Goal: Task Accomplishment & Management: Manage account settings

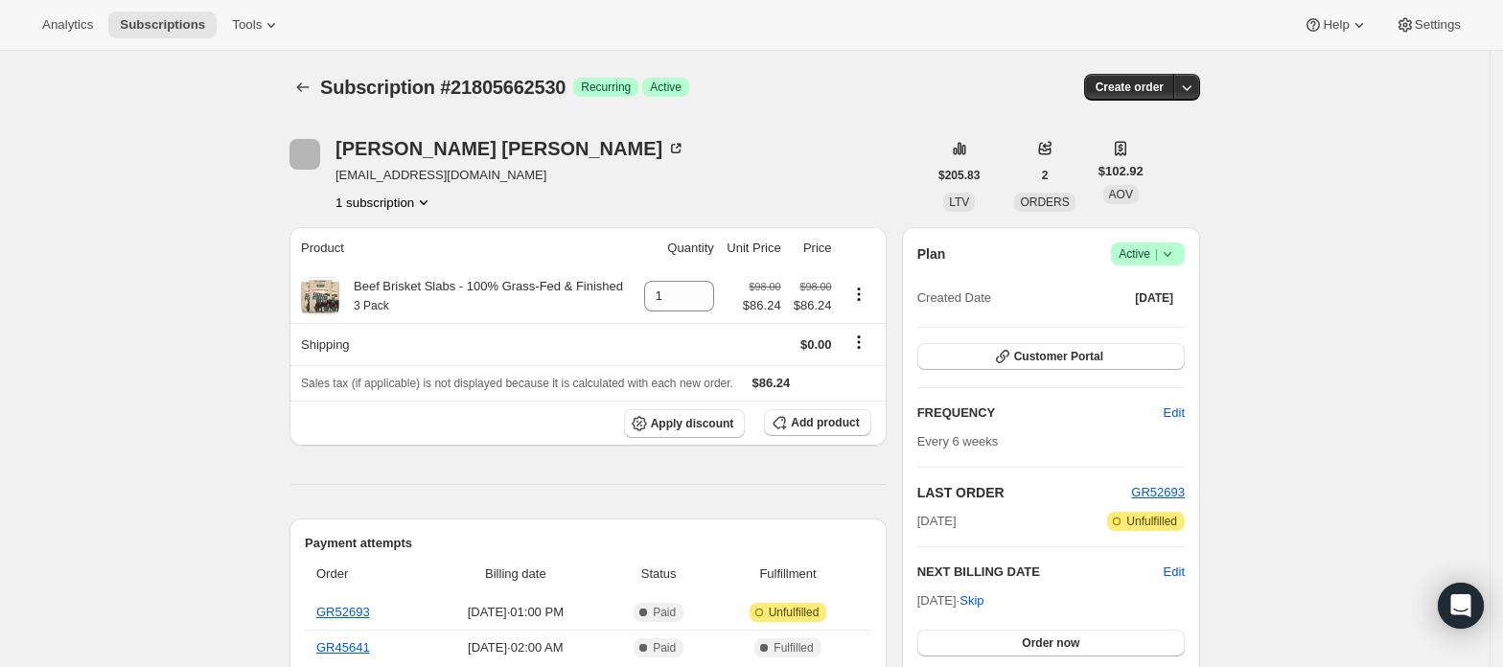
click at [1166, 245] on icon at bounding box center [1167, 253] width 19 height 19
click at [1136, 317] on span "Cancel subscription" at bounding box center [1155, 324] width 108 height 14
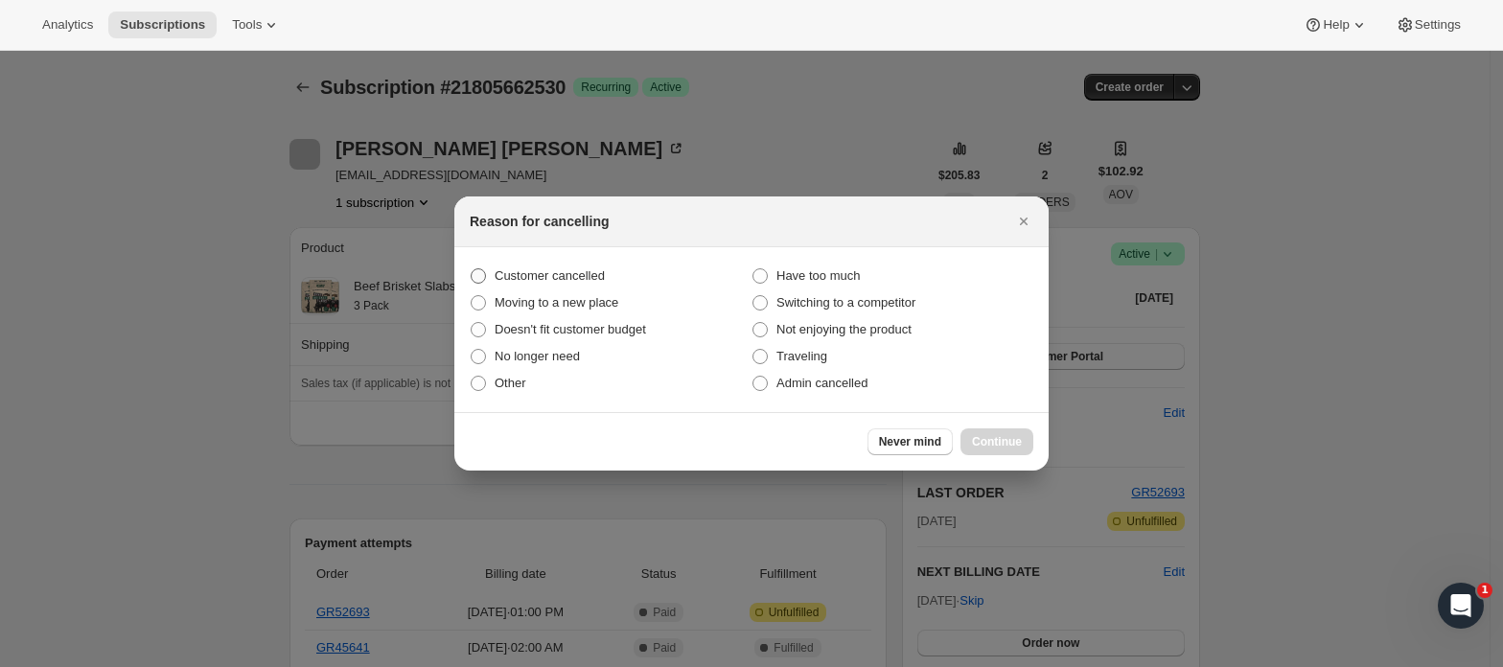
click at [577, 270] on span "Customer cancelled" at bounding box center [550, 275] width 110 height 14
click at [472, 269] on input "Customer cancelled" at bounding box center [471, 268] width 1 height 1
radio input "true"
click at [1006, 439] on span "Continue" at bounding box center [997, 441] width 50 height 15
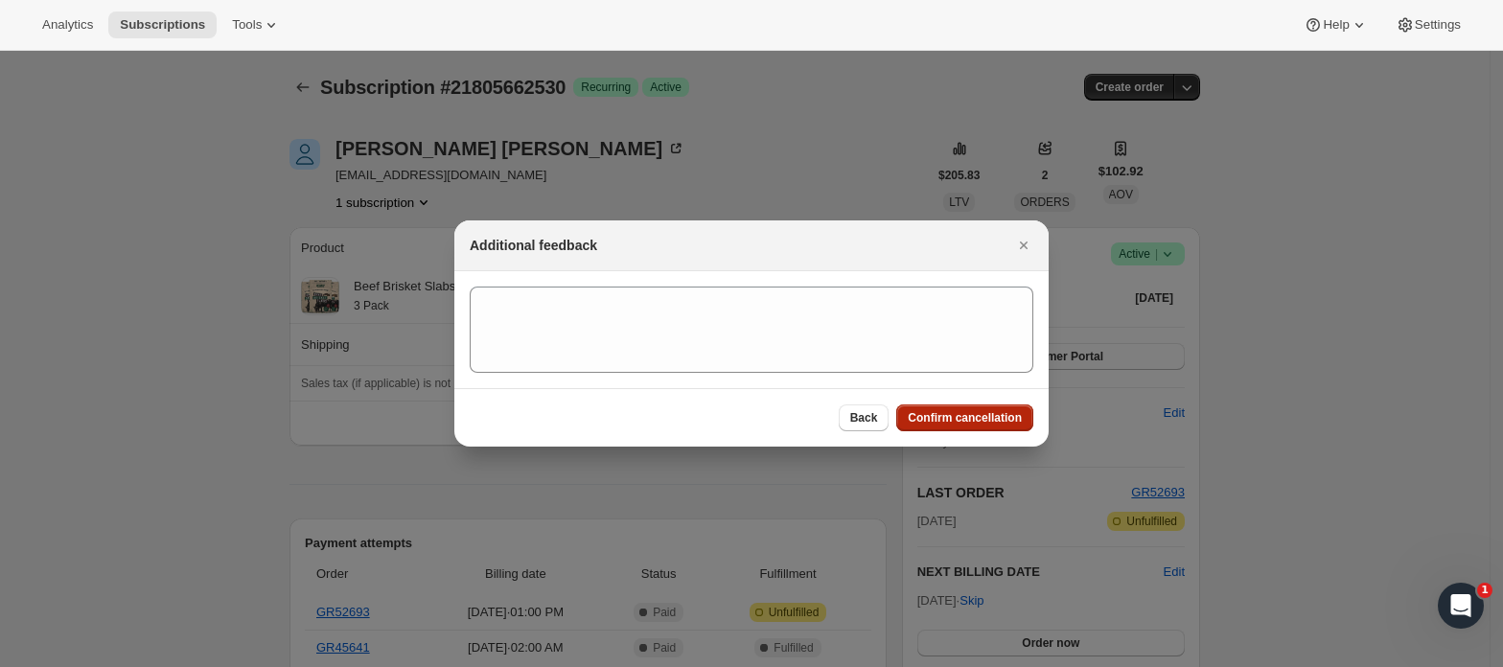
click at [980, 414] on span "Confirm cancellation" at bounding box center [965, 417] width 114 height 15
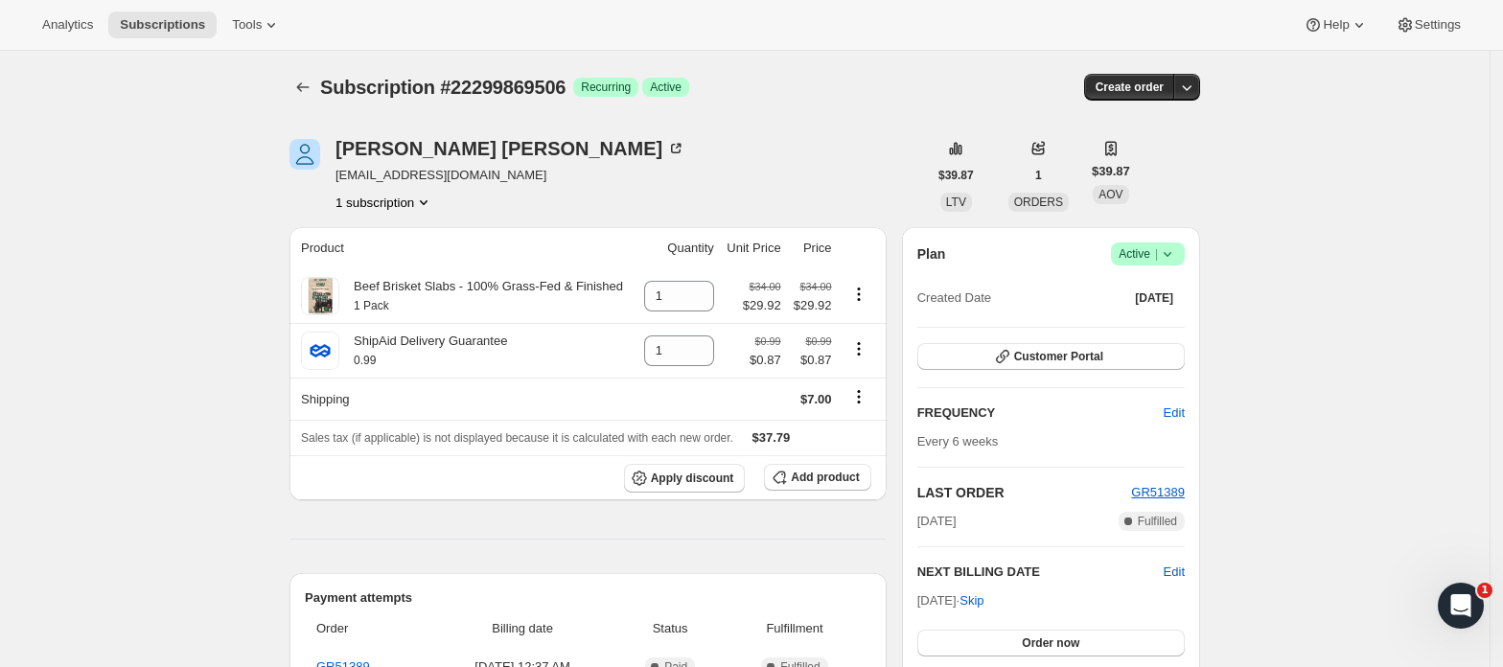
click at [1145, 253] on span "Active |" at bounding box center [1148, 253] width 58 height 19
click at [1148, 312] on button "Cancel subscription" at bounding box center [1156, 324] width 120 height 31
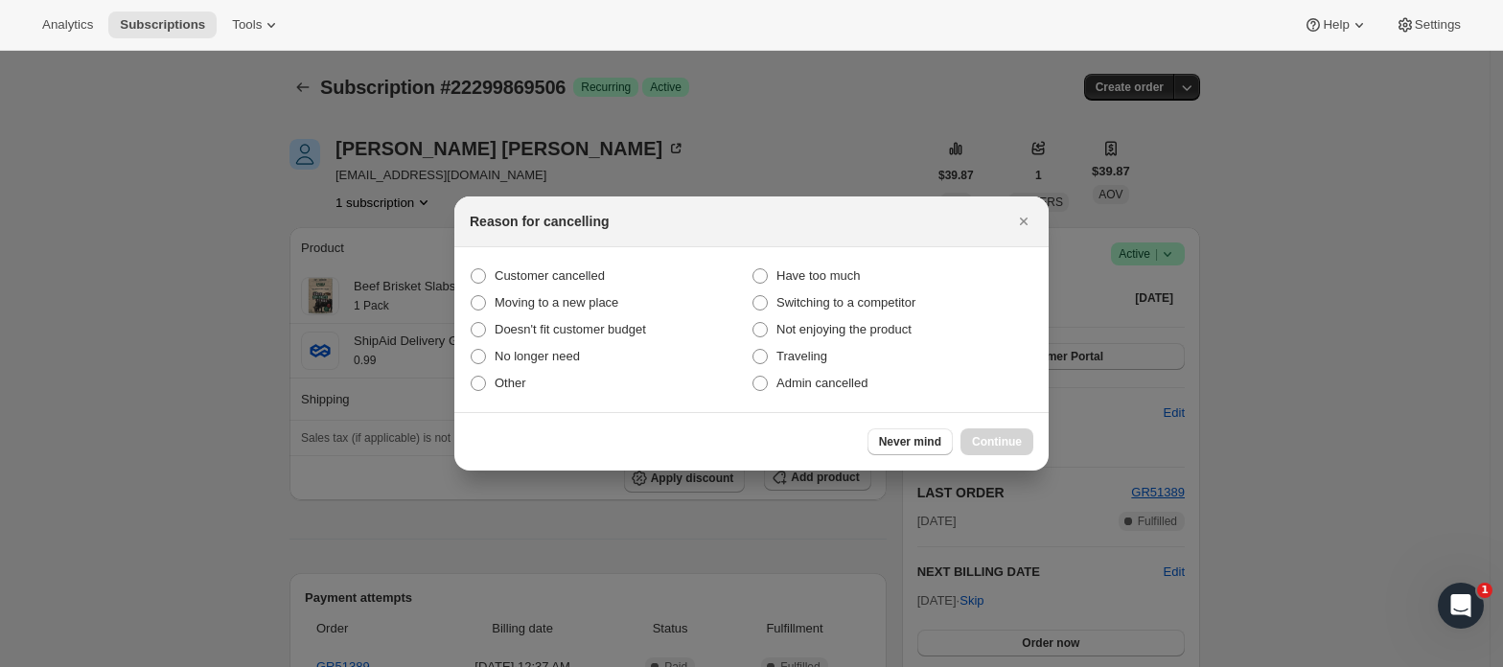
click at [506, 247] on section "Customer cancelled Have too much Moving to a new place Switching to a competito…" at bounding box center [751, 329] width 594 height 165
click at [507, 274] on span "Customer cancelled" at bounding box center [550, 275] width 110 height 14
click at [472, 269] on input "Customer cancelled" at bounding box center [471, 268] width 1 height 1
radio input "true"
click at [978, 439] on span "Continue" at bounding box center [997, 441] width 50 height 15
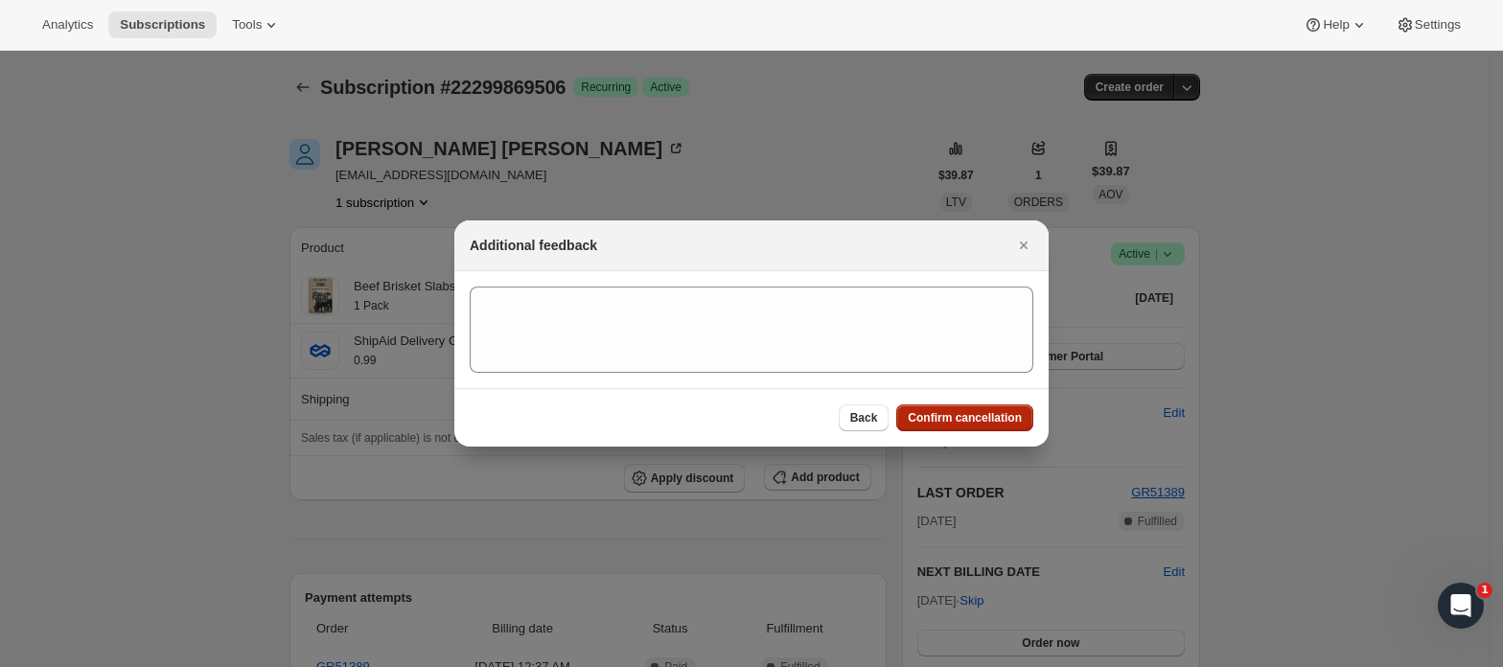
click at [967, 415] on span "Confirm cancellation" at bounding box center [965, 417] width 114 height 15
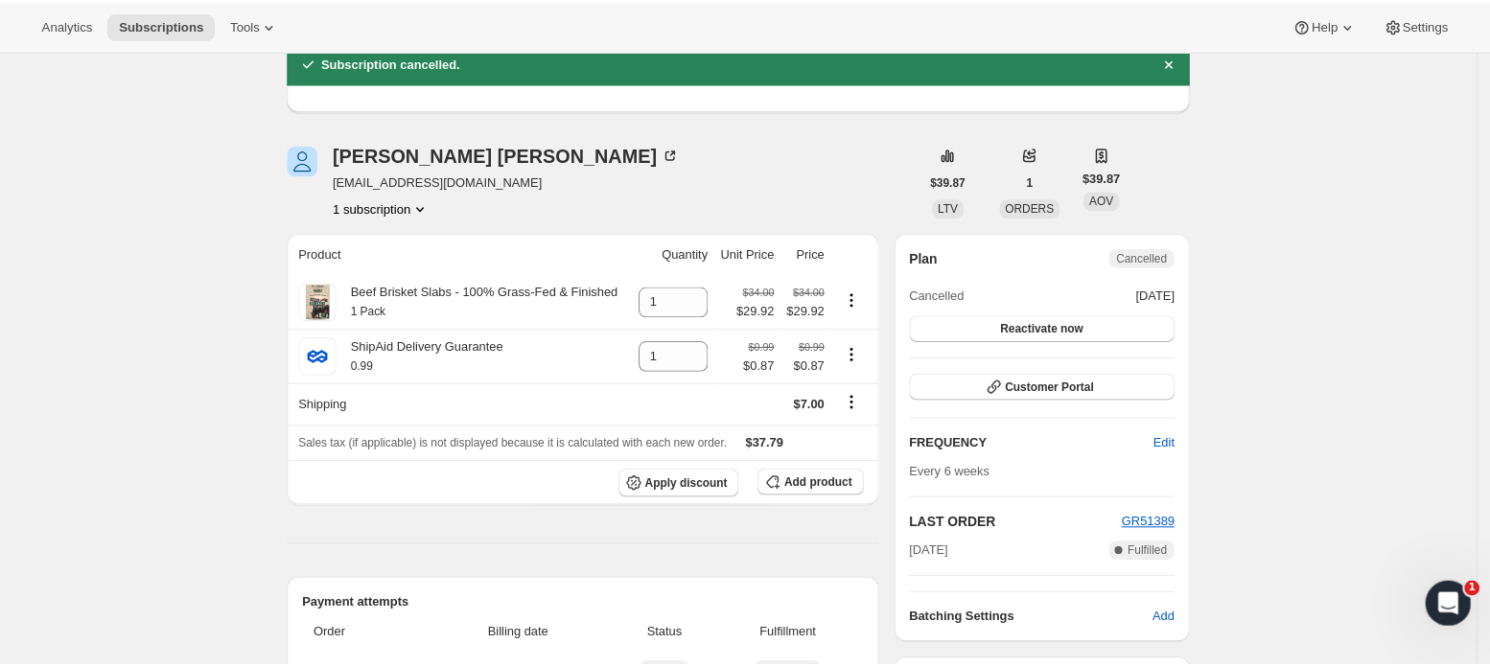
scroll to position [127, 0]
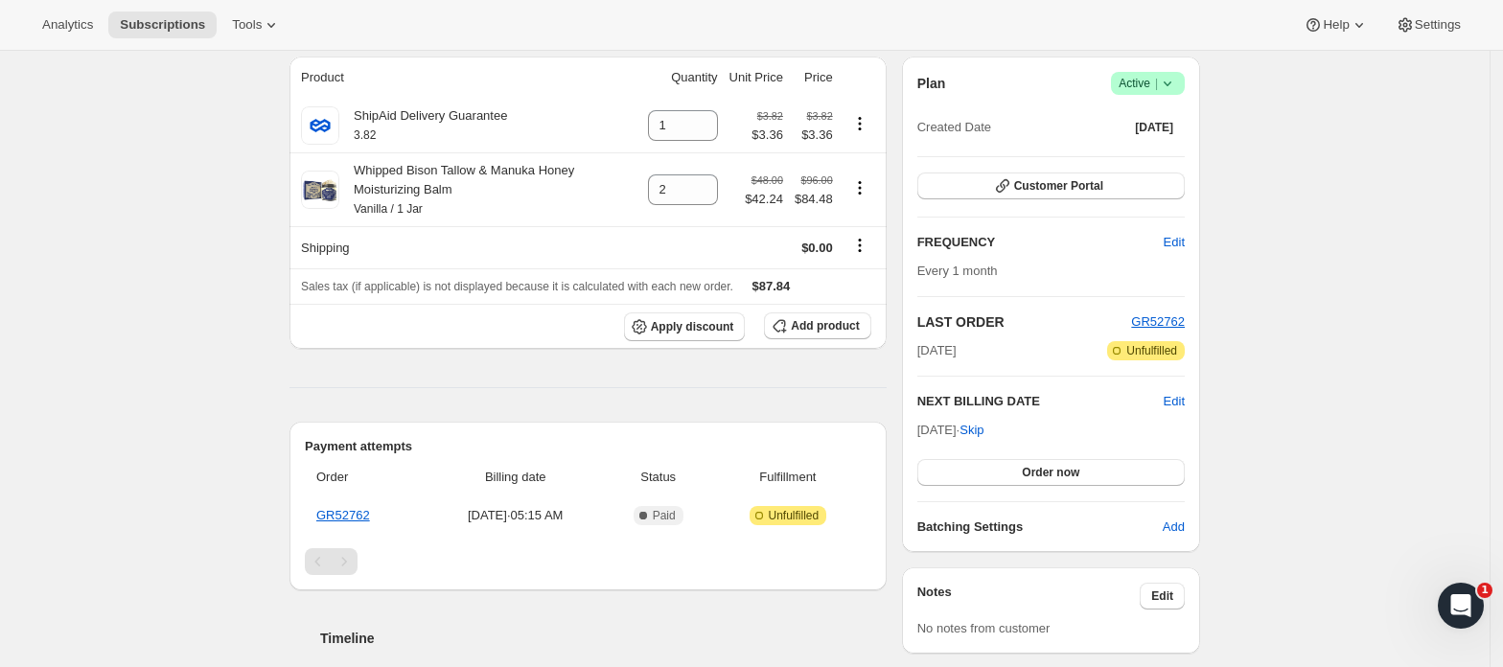
scroll to position [127, 0]
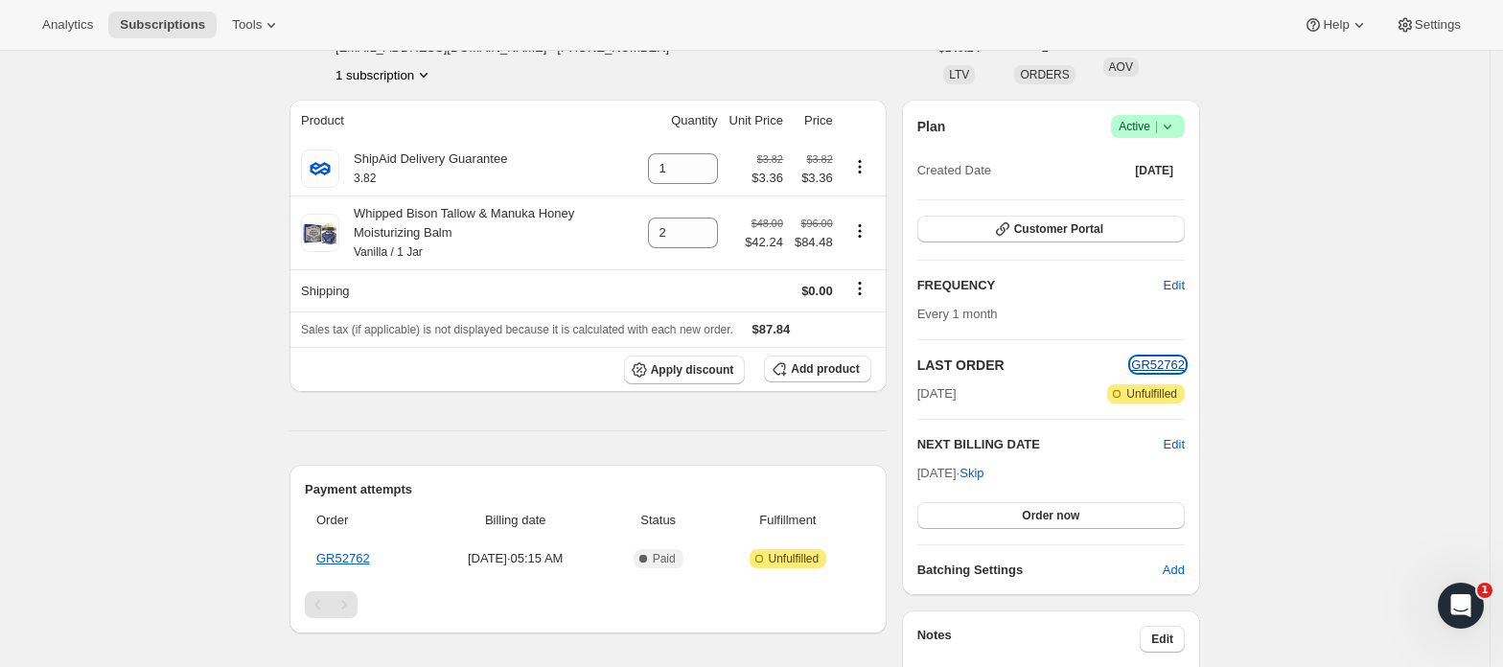
click at [1171, 365] on span "GR52762" at bounding box center [1158, 365] width 54 height 14
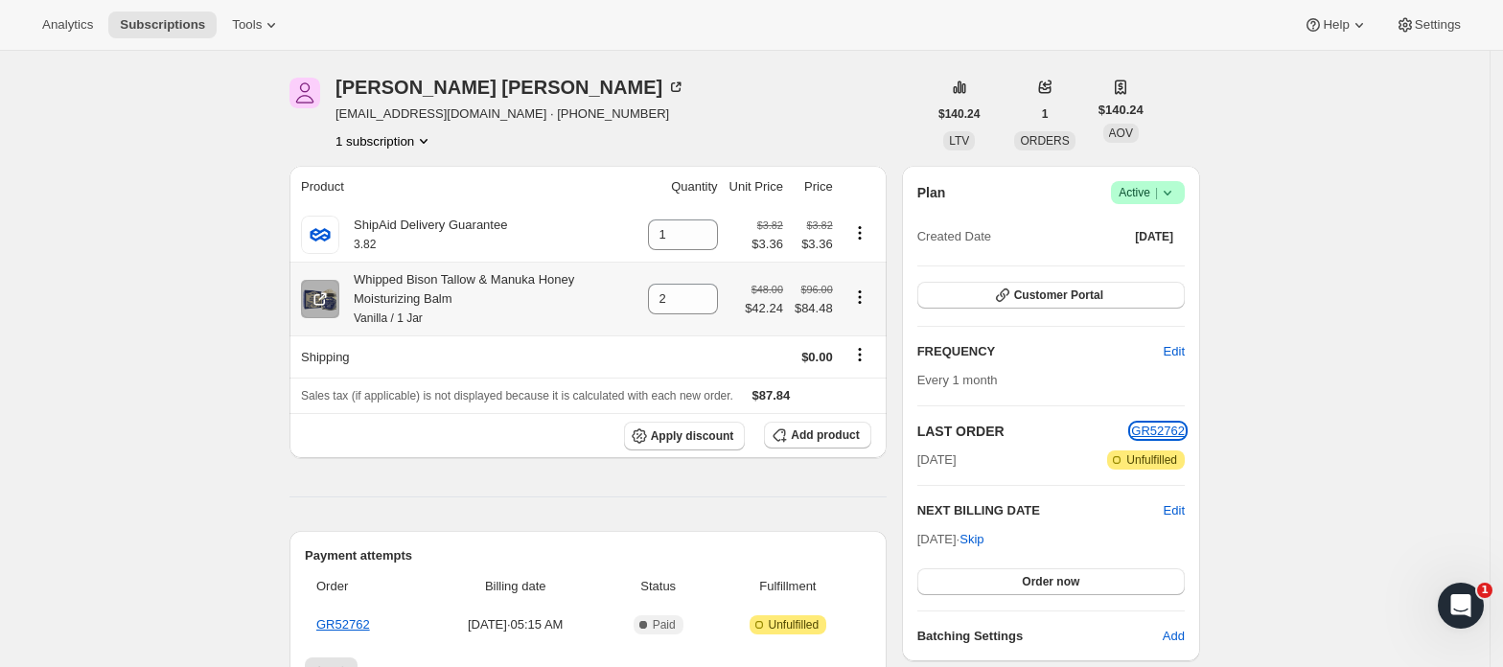
scroll to position [0, 0]
